Goal: Navigation & Orientation: Find specific page/section

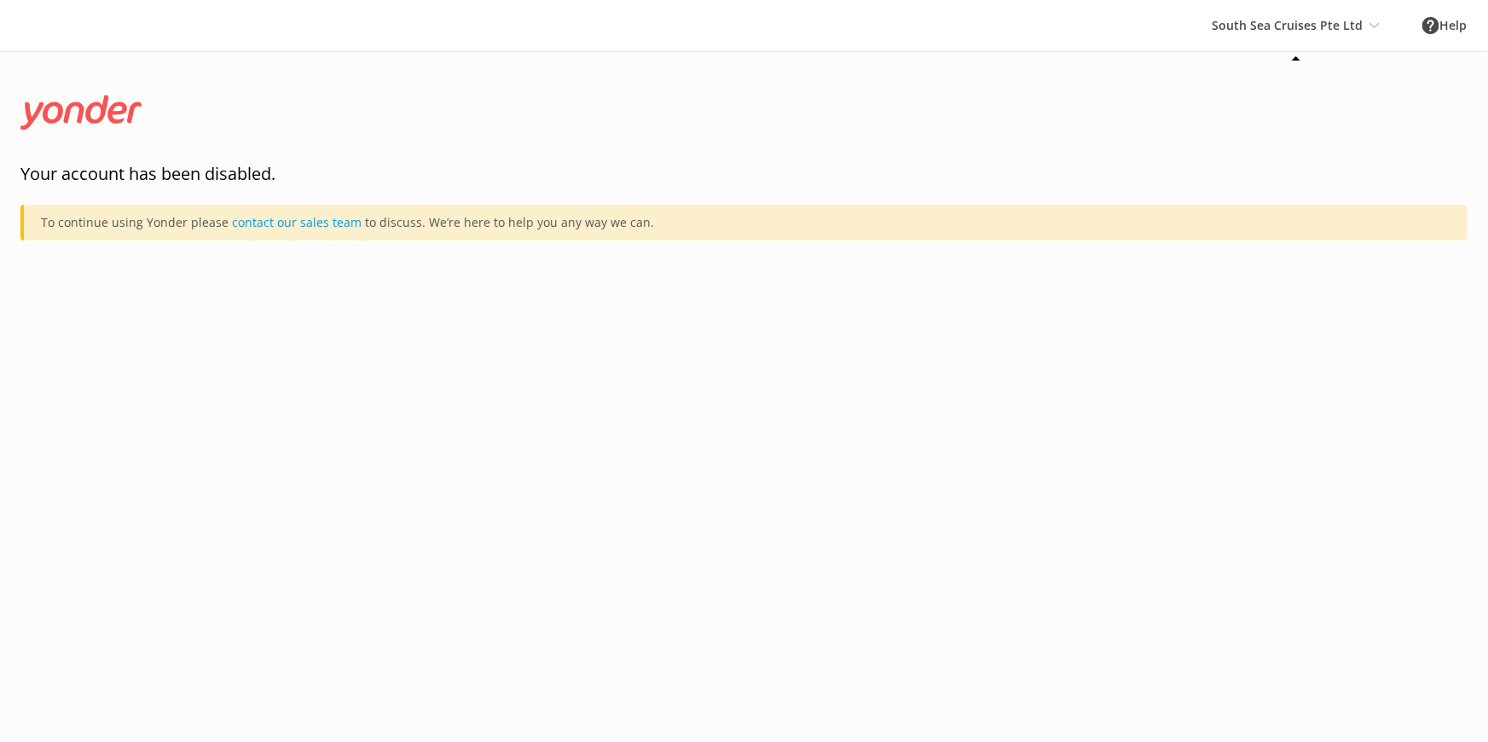
click at [1367, 22] on div "South Sea Cruises Pte Ltd South Sea Cruises Pte Ltd South Sea Cruises South Sea…" at bounding box center [1295, 25] width 211 height 51
click at [1347, 26] on div "South Sea Cruises Pte Ltd South Sea Cruises Pte Ltd South Sea Cruises South Sea…" at bounding box center [1295, 25] width 211 height 51
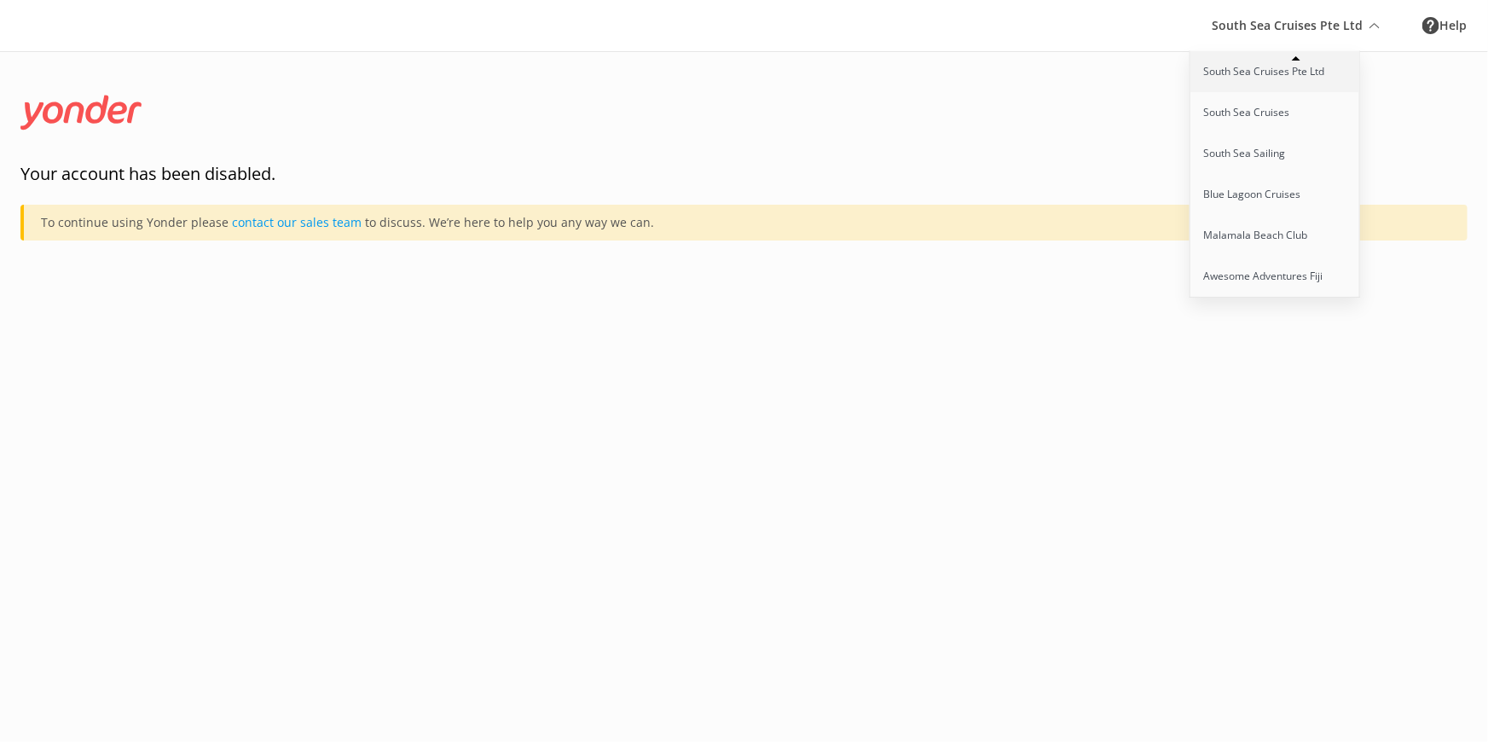
click at [1240, 60] on link "South Sea Cruises Pte Ltd" at bounding box center [1275, 71] width 171 height 41
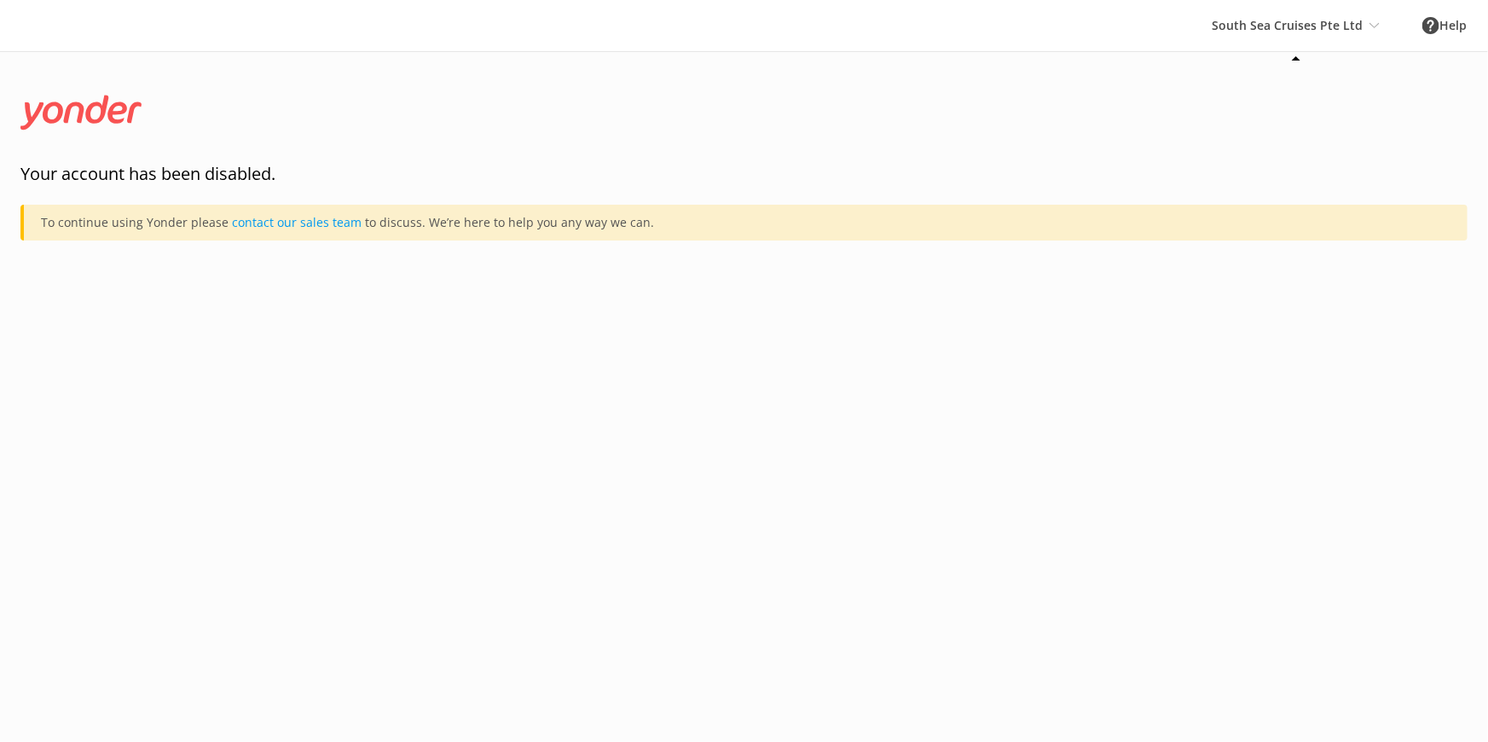
click at [1367, 28] on div "South Sea Cruises Pte Ltd South Sea Cruises Pte Ltd South Sea Cruises South Sea…" at bounding box center [1295, 25] width 211 height 51
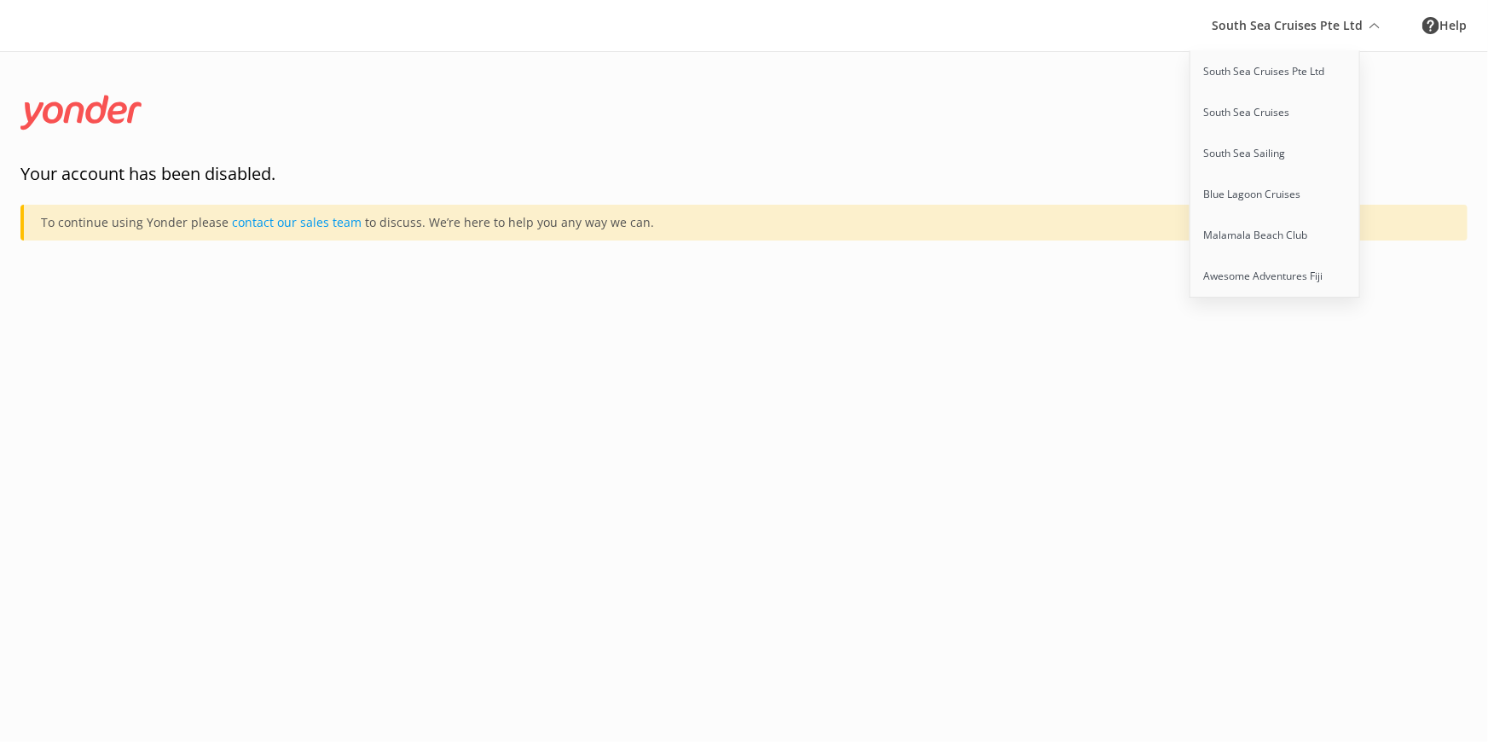
click at [994, 310] on html "South Sea Cruises Pte Ltd South Sea Cruises Pte Ltd South Sea Cruises South Sea…" at bounding box center [744, 371] width 1488 height 742
click at [68, 119] on icon at bounding box center [80, 115] width 121 height 77
